Goal: Task Accomplishment & Management: Manage account settings

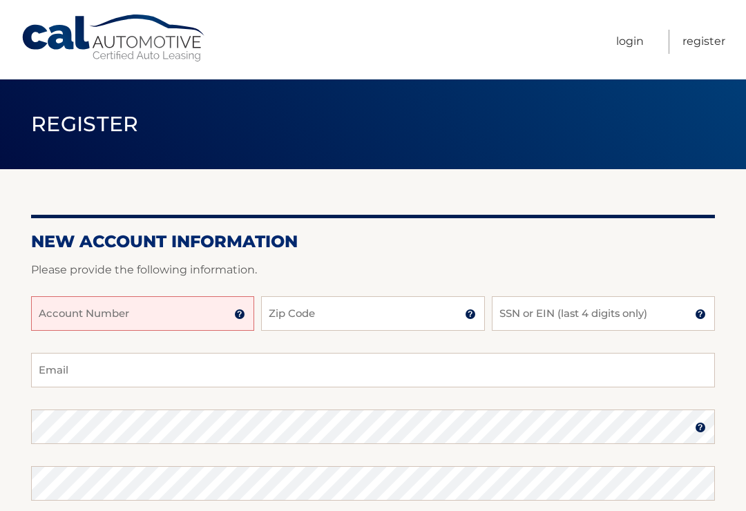
click at [42, 308] on input "Account Number" at bounding box center [142, 313] width 223 height 35
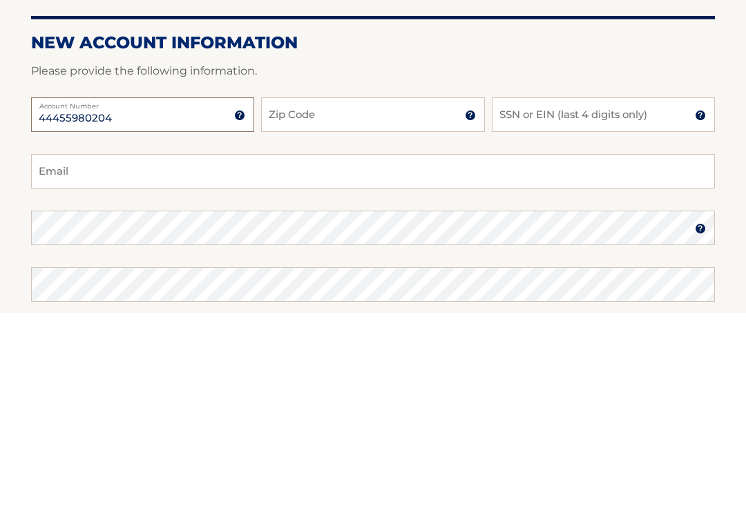
type input "44455980204"
click at [284, 296] on input "Zip Code" at bounding box center [372, 313] width 223 height 35
type input "08753"
click at [506, 296] on input "SSN or EIN (last 4 digits only)" at bounding box center [603, 313] width 223 height 35
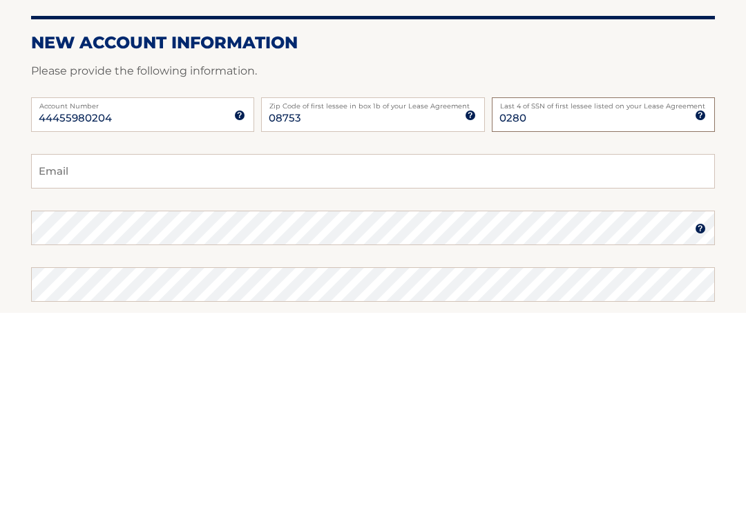
type input "0280"
click at [48, 353] on input "Email" at bounding box center [373, 370] width 684 height 35
type input "nile"
type input "nilesandshelly@gmail.com"
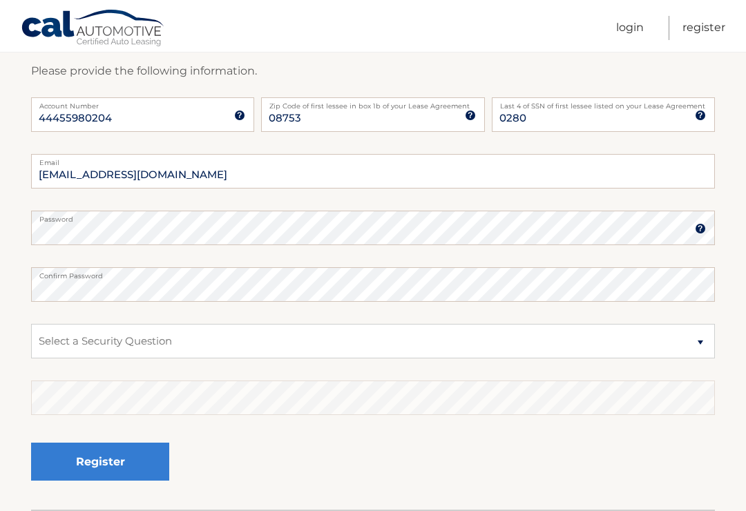
click at [700, 227] on img at bounding box center [700, 228] width 11 height 11
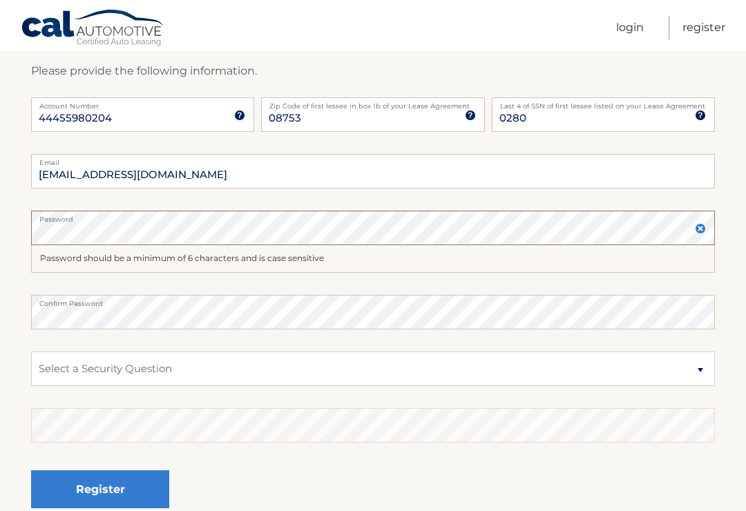
scroll to position [198, 0]
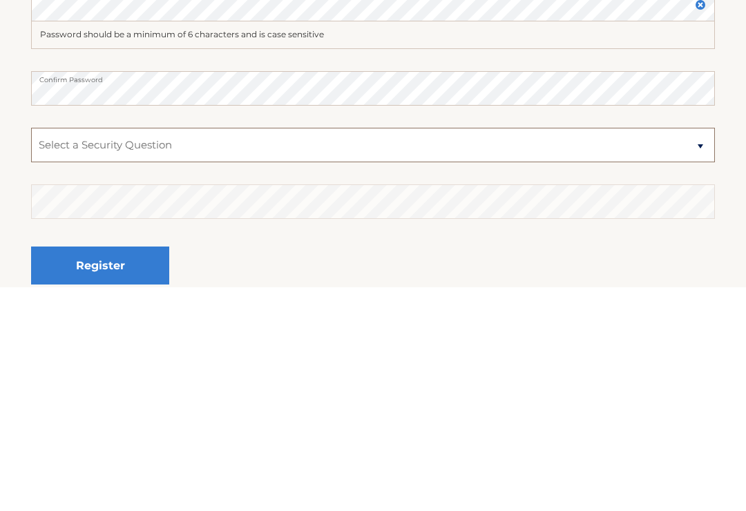
click at [693, 352] on select "Select a Security Question What was the name of your elementary school? What is…" at bounding box center [373, 369] width 684 height 35
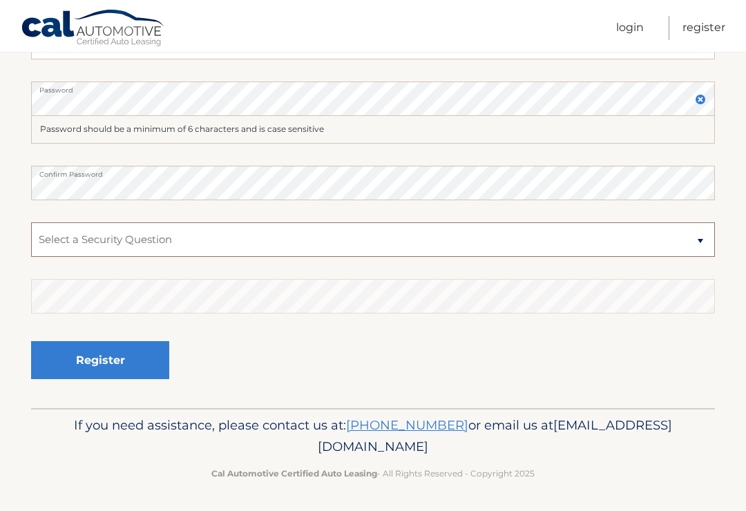
select select "3"
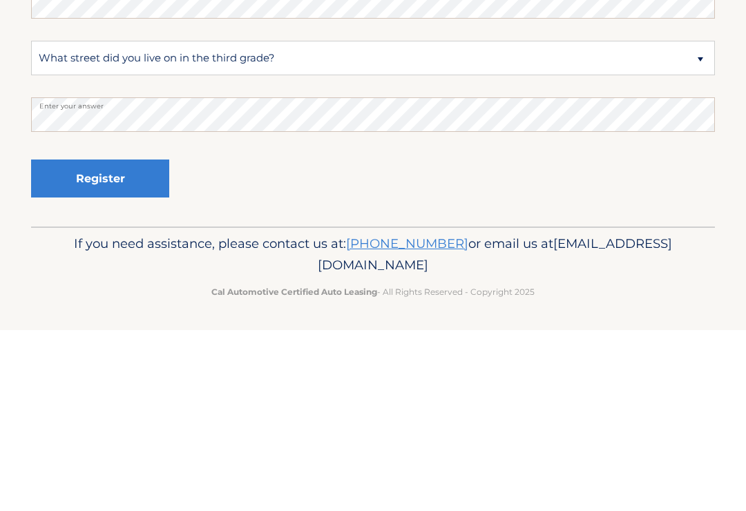
click at [99, 341] on button "Register" at bounding box center [100, 360] width 138 height 38
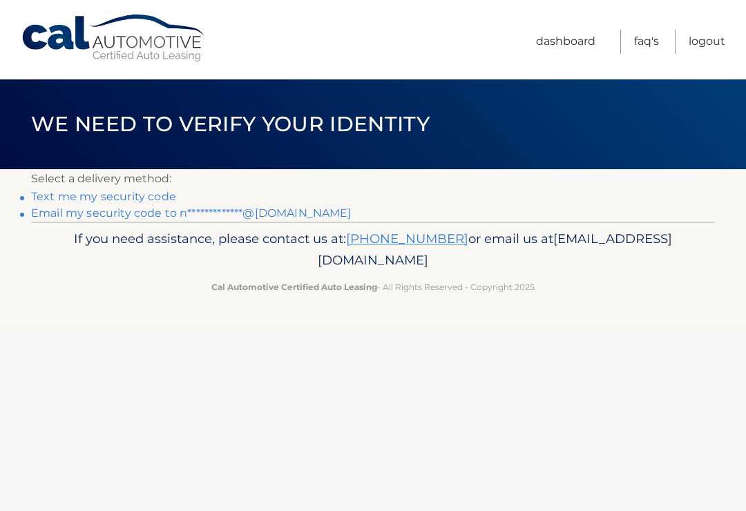
click at [46, 195] on link "Text me my security code" at bounding box center [103, 196] width 145 height 13
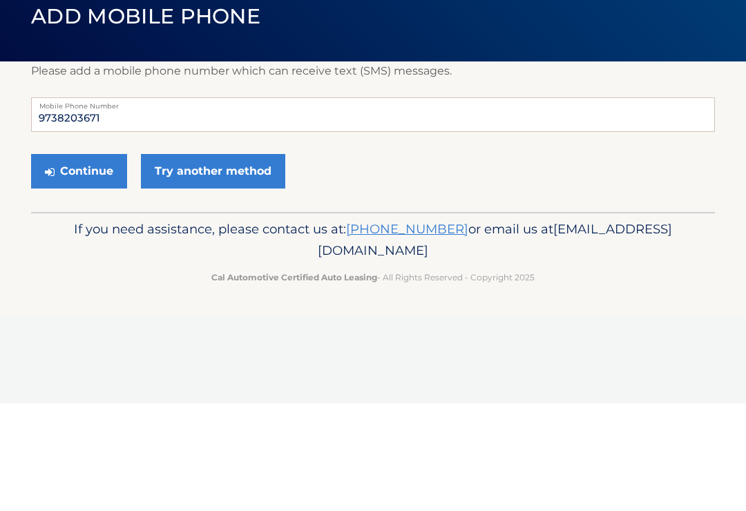
click at [69, 262] on button "Continue" at bounding box center [79, 279] width 96 height 35
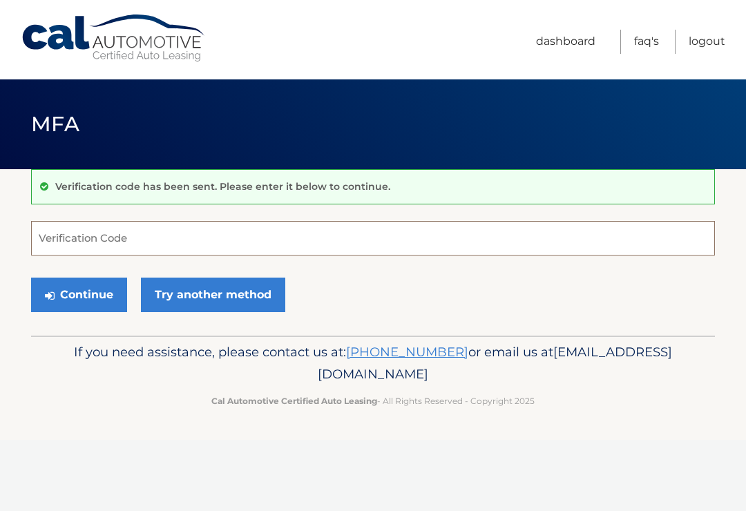
click at [59, 242] on input "Verification Code" at bounding box center [373, 238] width 684 height 35
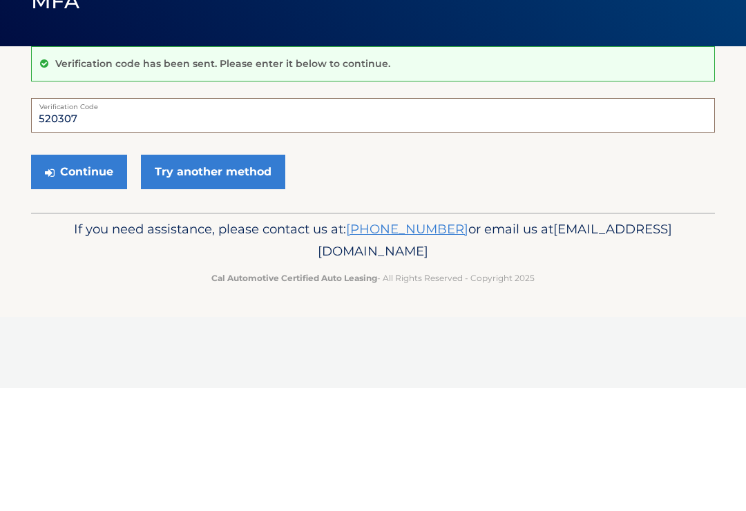
type input "520307"
click at [66, 278] on button "Continue" at bounding box center [79, 295] width 96 height 35
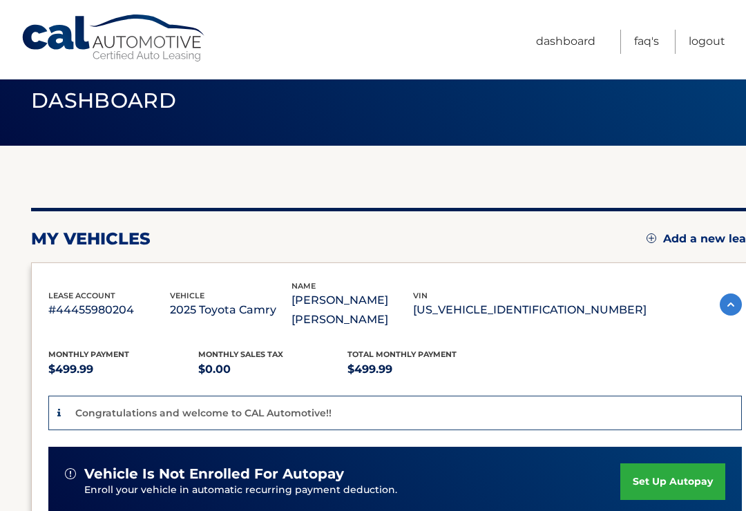
scroll to position [28, 0]
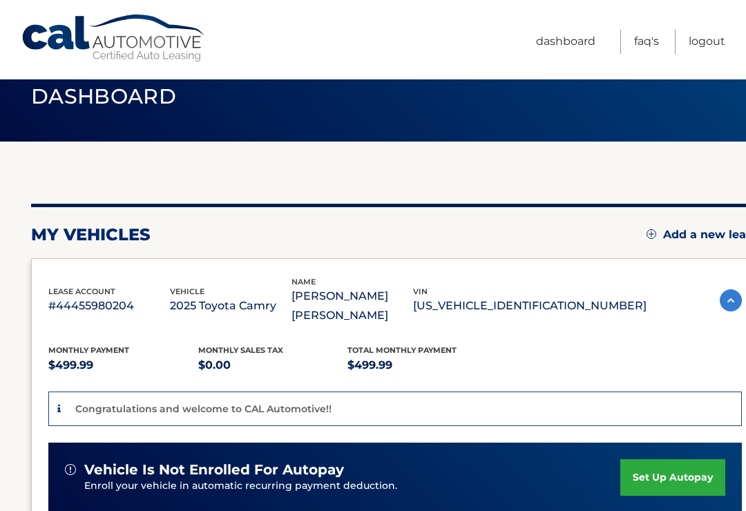
click at [655, 463] on link "set up autopay" at bounding box center [672, 477] width 105 height 37
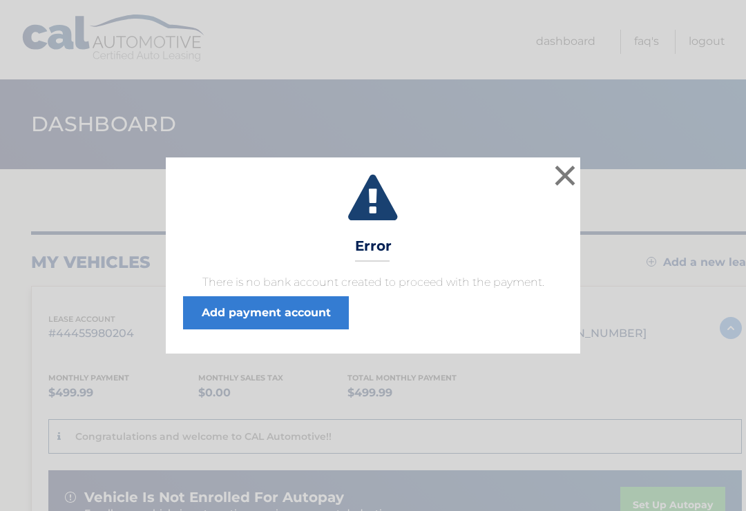
click at [562, 175] on button "×" at bounding box center [565, 176] width 28 height 28
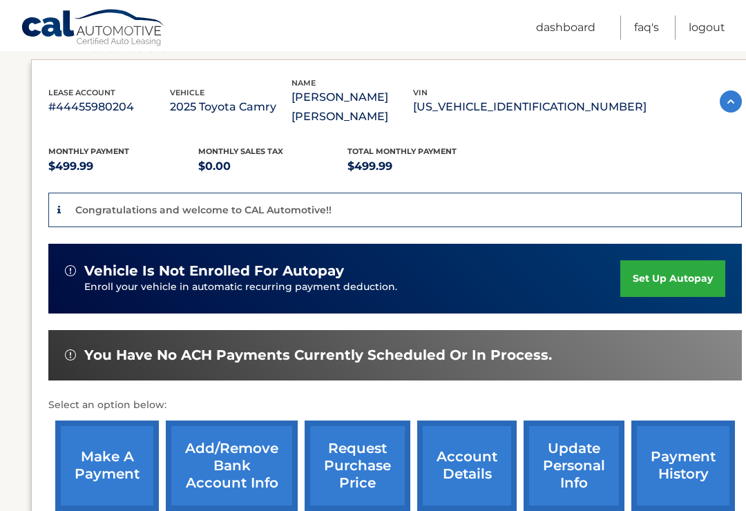
scroll to position [228, 0]
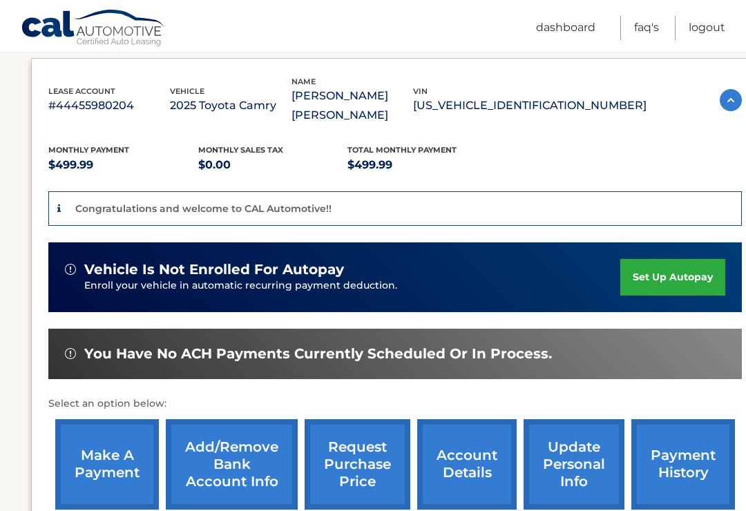
click at [86, 242] on div "vehicle is not enrolled for autopay Enroll your vehicle in automatic recurring …" at bounding box center [394, 277] width 693 height 70
click at [238, 429] on link "Add/Remove bank account info" at bounding box center [232, 464] width 132 height 90
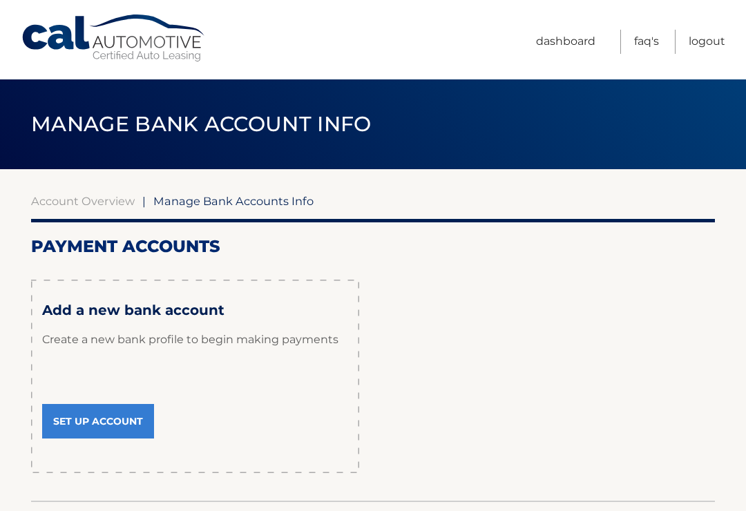
click at [80, 414] on link "Set Up Account" at bounding box center [98, 421] width 112 height 35
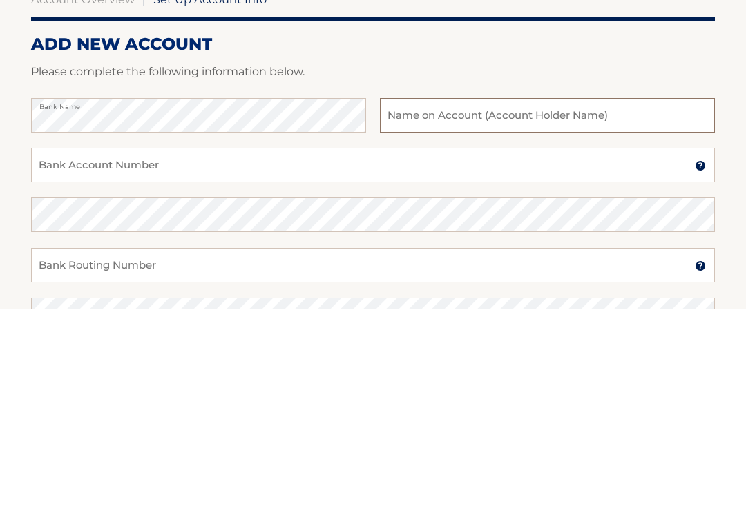
click at [405, 300] on input "text" at bounding box center [547, 317] width 335 height 35
type input "M"
type input "Niles Monica & Michele Monica"
click at [72, 349] on input "Bank Account Number" at bounding box center [373, 366] width 684 height 35
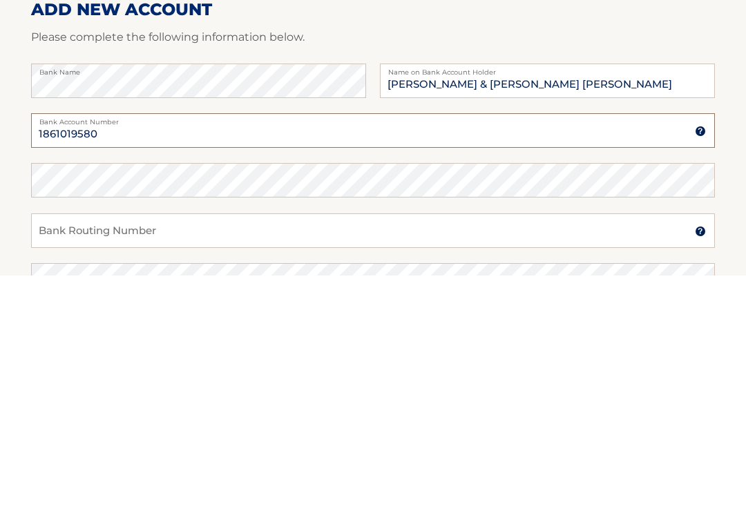
type input "1861019580"
click at [41, 450] on input "Bank Routing Number" at bounding box center [373, 467] width 684 height 35
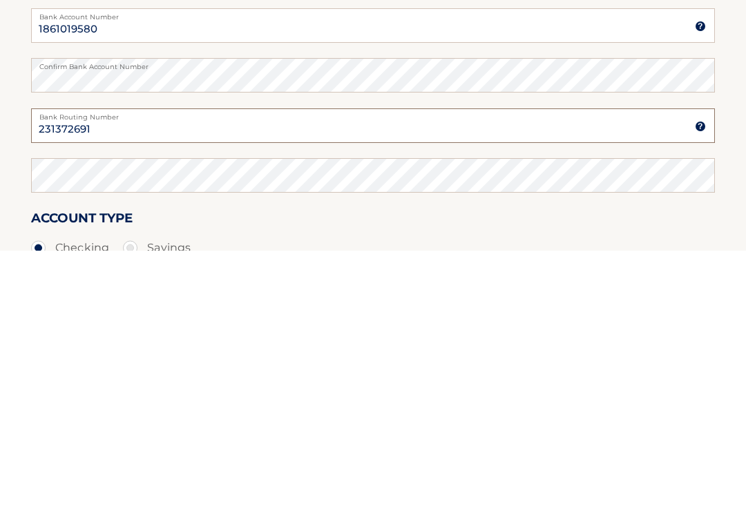
type input "231372691"
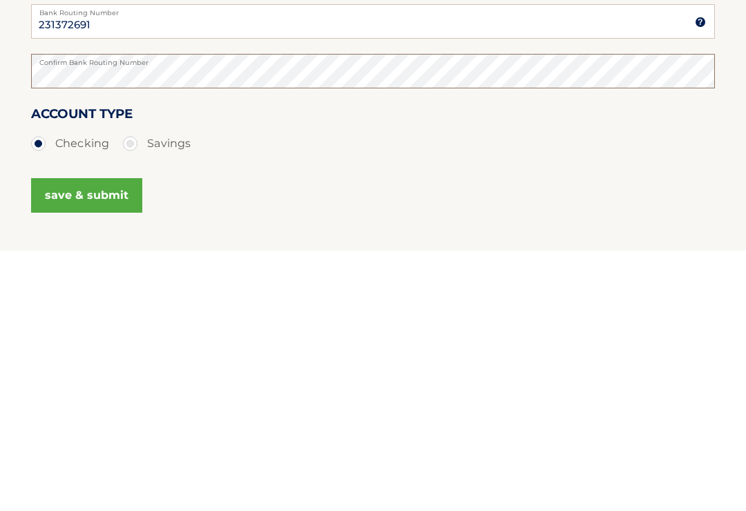
scroll to position [193, 0]
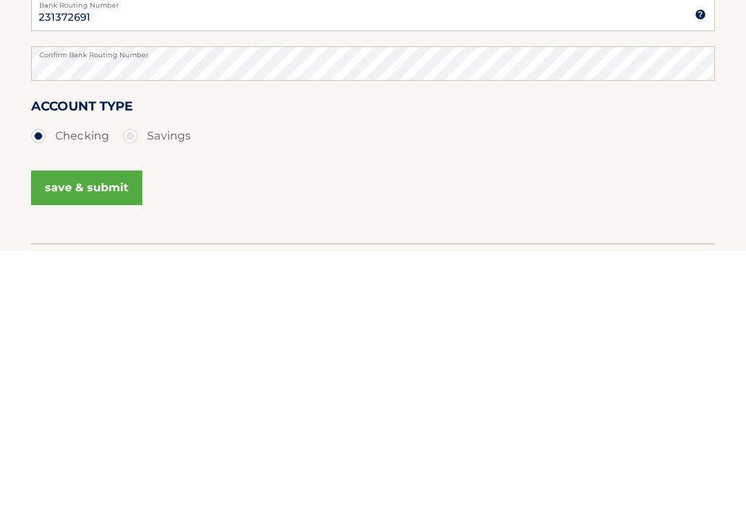
click at [77, 431] on button "save & submit" at bounding box center [86, 448] width 111 height 35
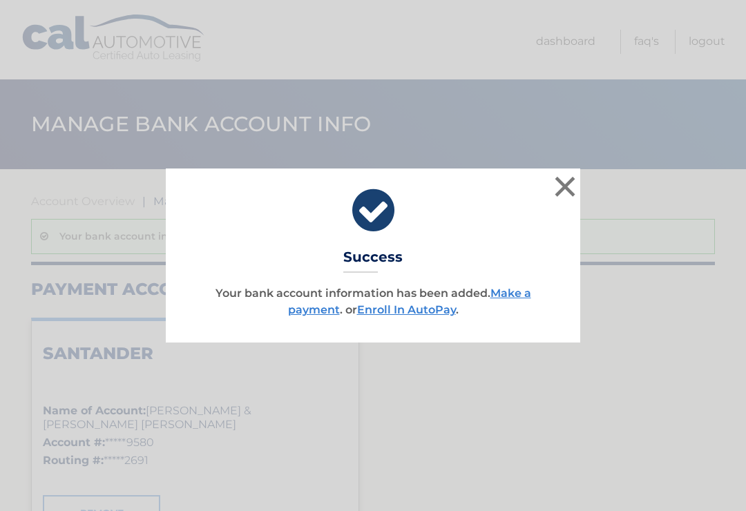
click at [411, 309] on link "Enroll In AutoPay" at bounding box center [406, 309] width 99 height 13
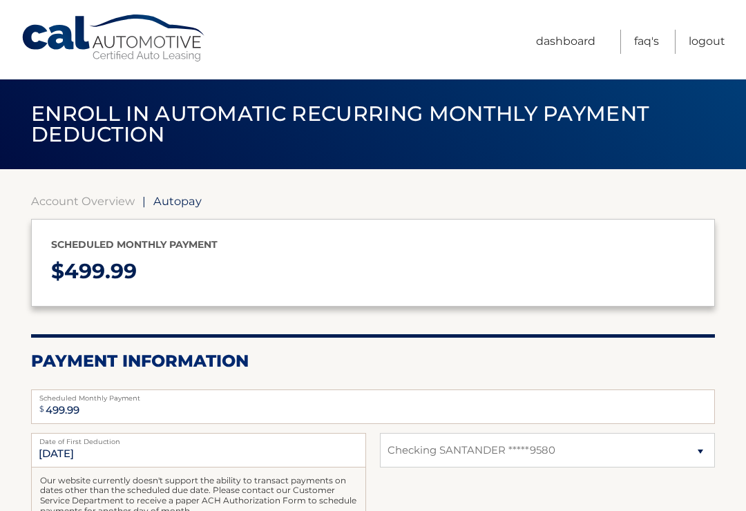
select select "YzQ0MWQ2ZjQtOWRkNi00NDg4LThmZWQtYzFmMGQ0ZGQxMGRm"
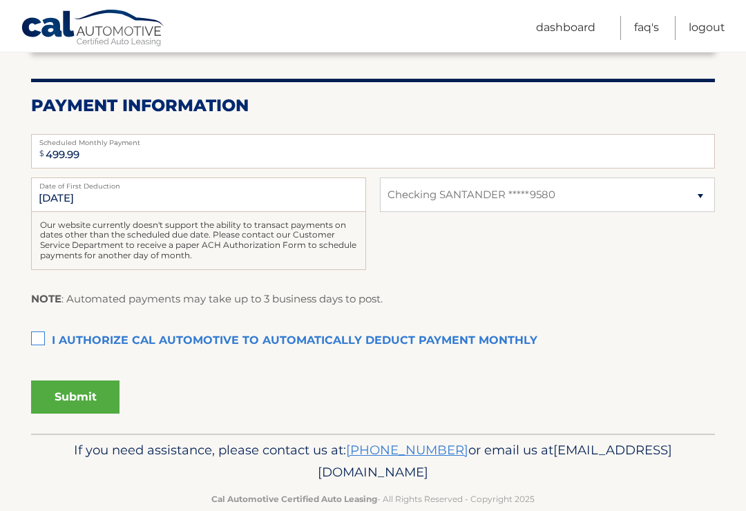
scroll to position [257, 0]
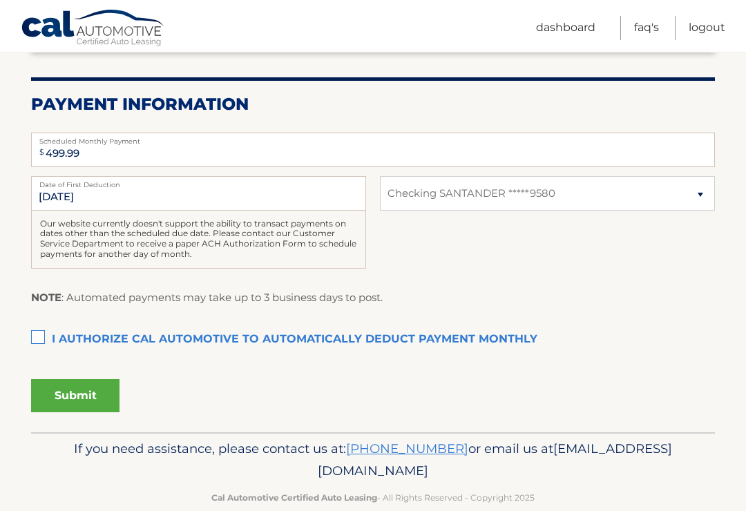
click at [37, 332] on label "I authorize cal automotive to automatically deduct payment monthly This checkbo…" at bounding box center [373, 340] width 684 height 28
click at [0, 0] on input "I authorize cal automotive to automatically deduct payment monthly This checkbo…" at bounding box center [0, 0] width 0 height 0
click at [77, 394] on button "Submit" at bounding box center [75, 395] width 88 height 33
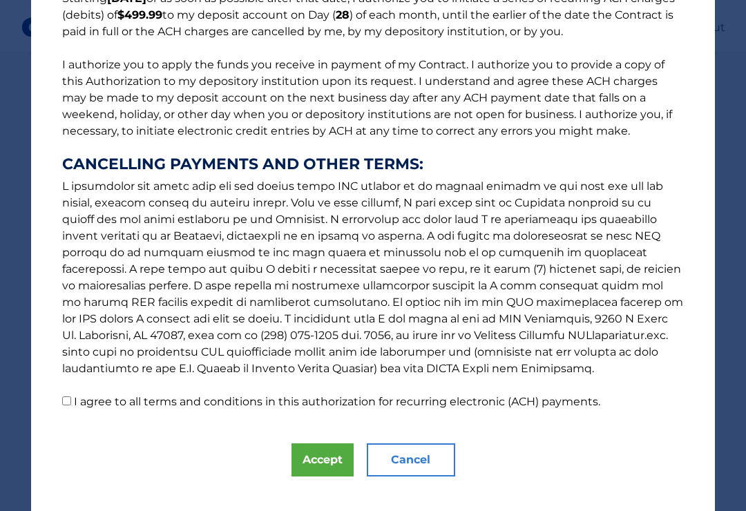
scroll to position [137, 0]
click at [71, 405] on input "I agree to all terms and conditions in this authorization for recurring electro…" at bounding box center [66, 401] width 9 height 9
checkbox input "true"
click at [316, 457] on button "Accept" at bounding box center [322, 460] width 62 height 33
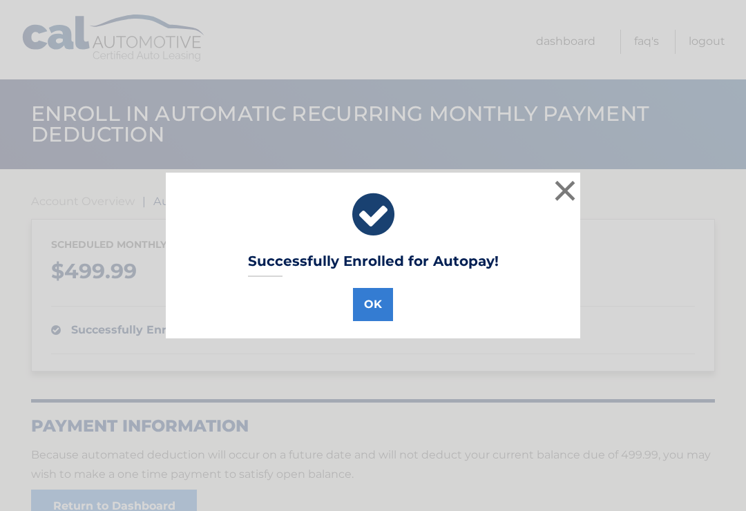
click at [561, 194] on button "×" at bounding box center [565, 191] width 28 height 28
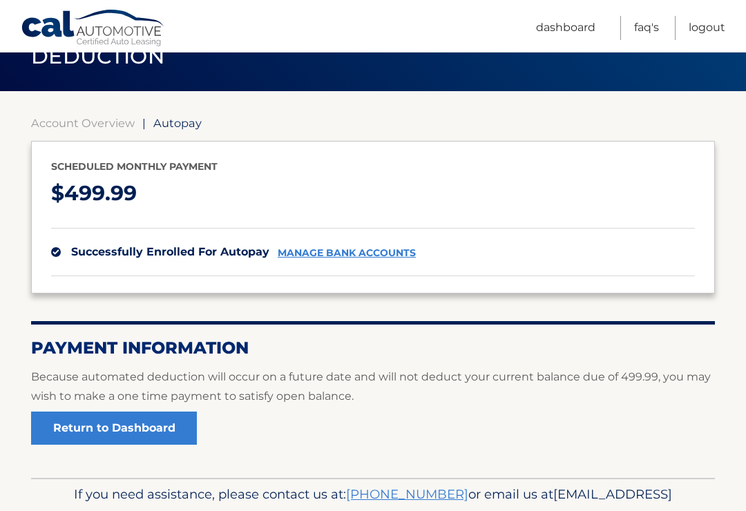
scroll to position [126, 0]
